Goal: Check status: Check status

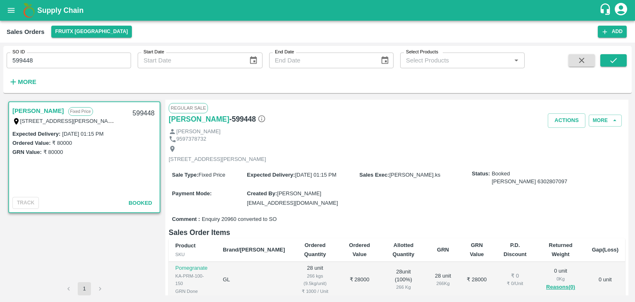
scroll to position [124, 0]
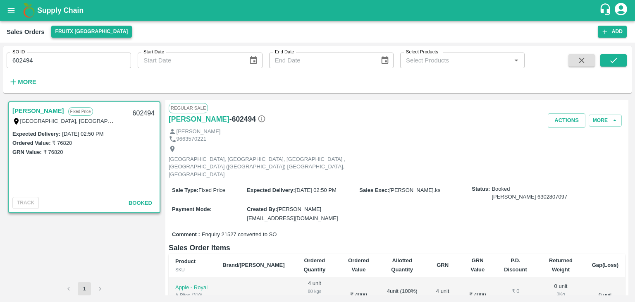
scroll to position [110, 0]
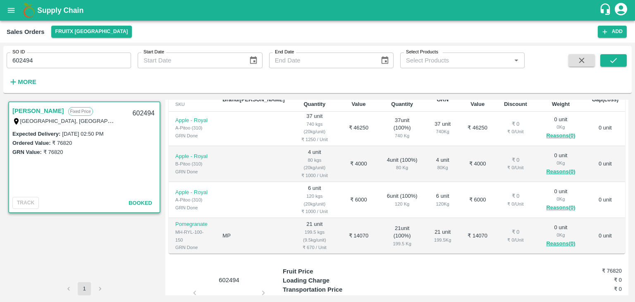
click at [586, 64] on icon "button" at bounding box center [581, 60] width 9 height 9
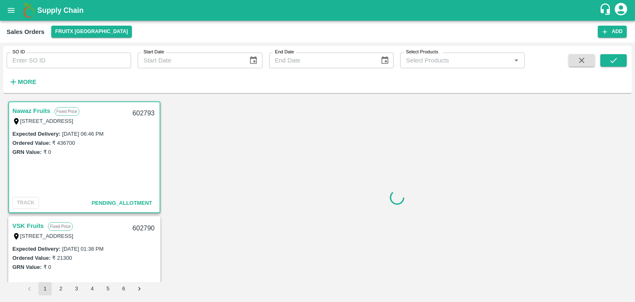
scroll to position [2, 0]
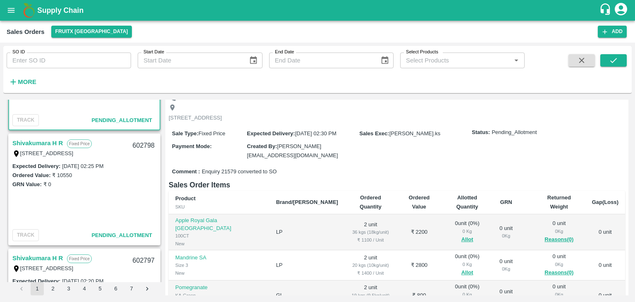
scroll to position [165, 0]
